Goal: Task Accomplishment & Management: Manage account settings

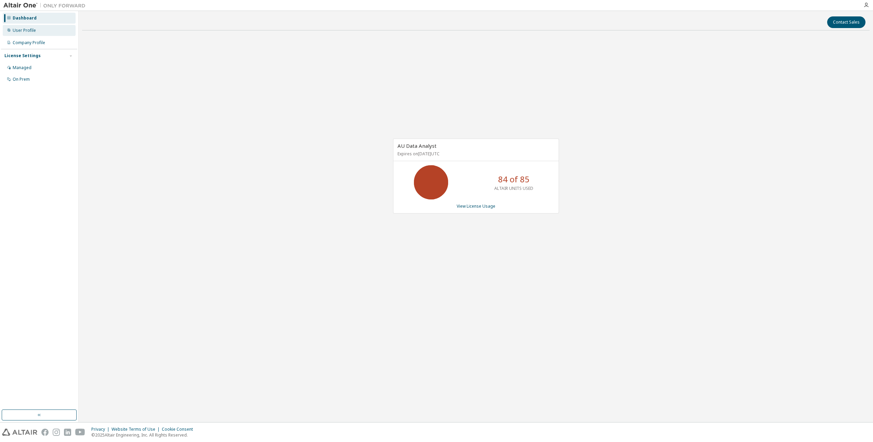
click at [21, 34] on div "User Profile" at bounding box center [39, 30] width 73 height 11
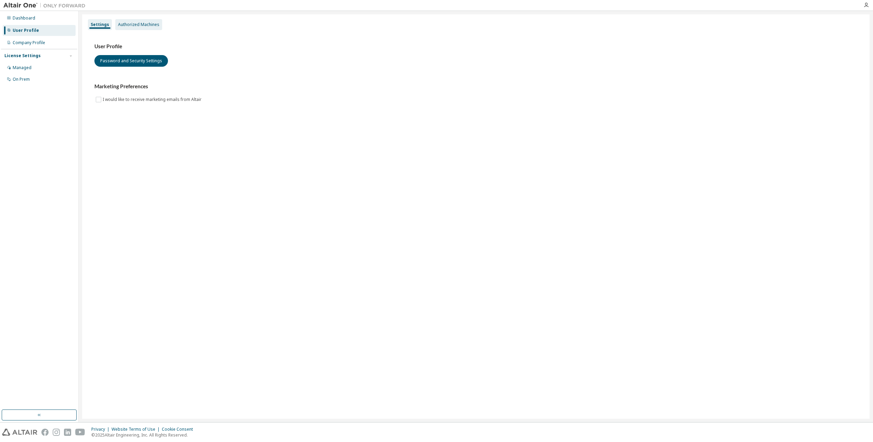
click at [145, 23] on div "Authorized Machines" at bounding box center [138, 24] width 41 height 5
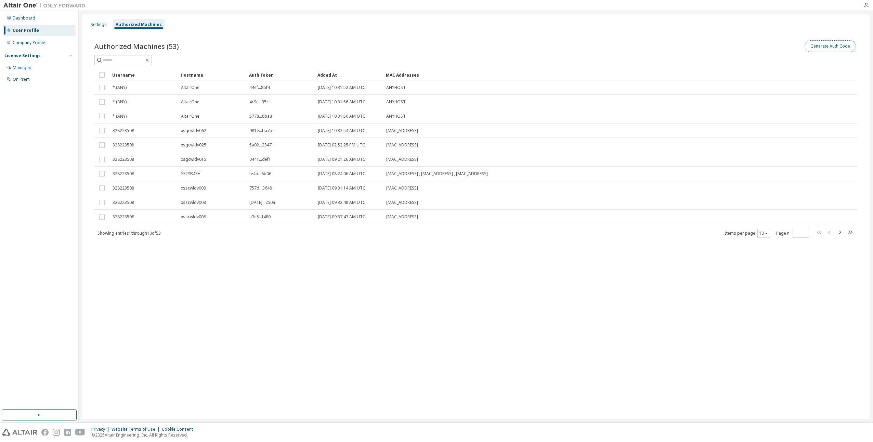
click at [839, 42] on button "Generate Auth Code" at bounding box center [829, 46] width 51 height 12
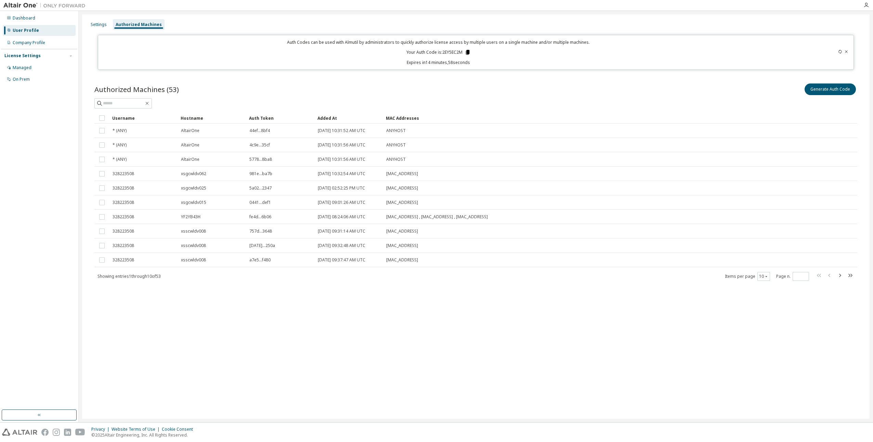
click at [466, 51] on icon at bounding box center [467, 52] width 4 height 5
